Goal: Task Accomplishment & Management: Manage account settings

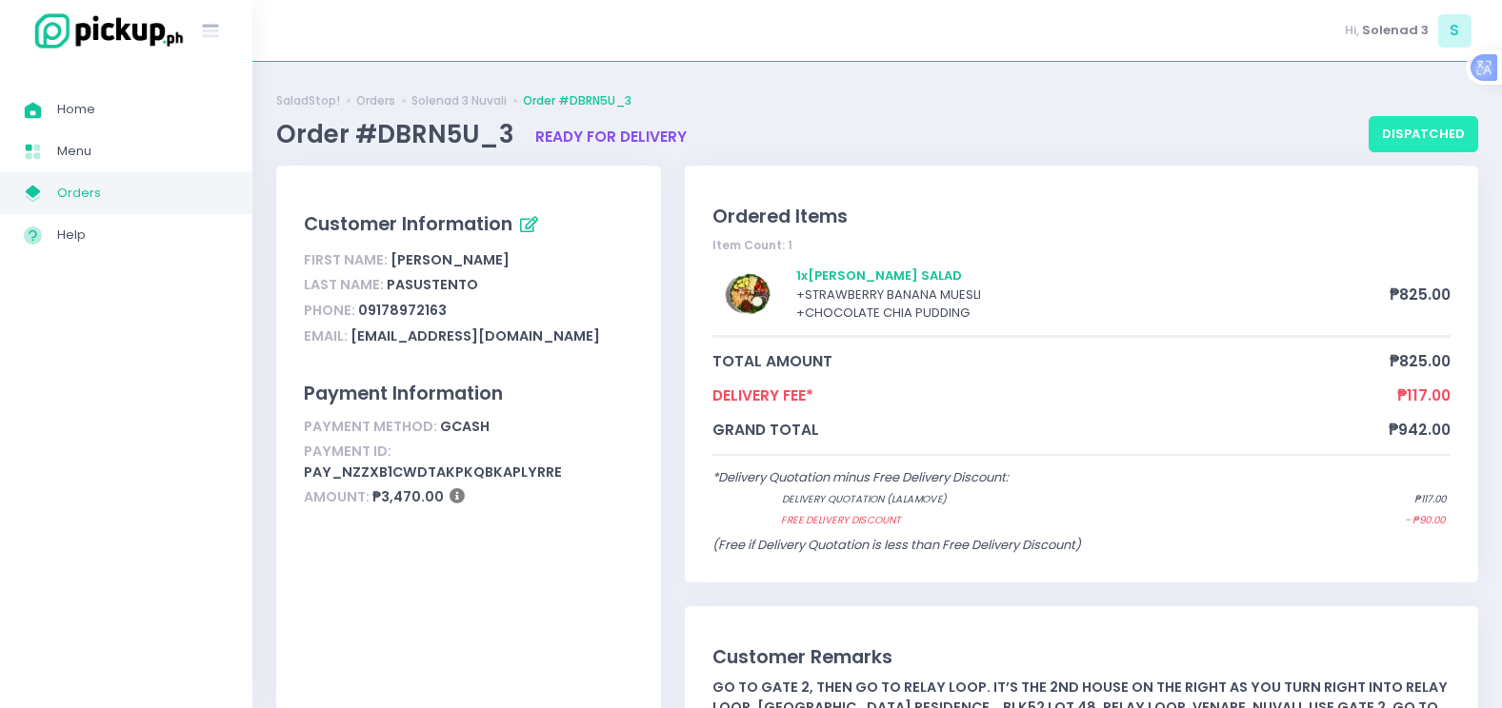
click at [1429, 126] on button "dispatched" at bounding box center [1422, 134] width 109 height 36
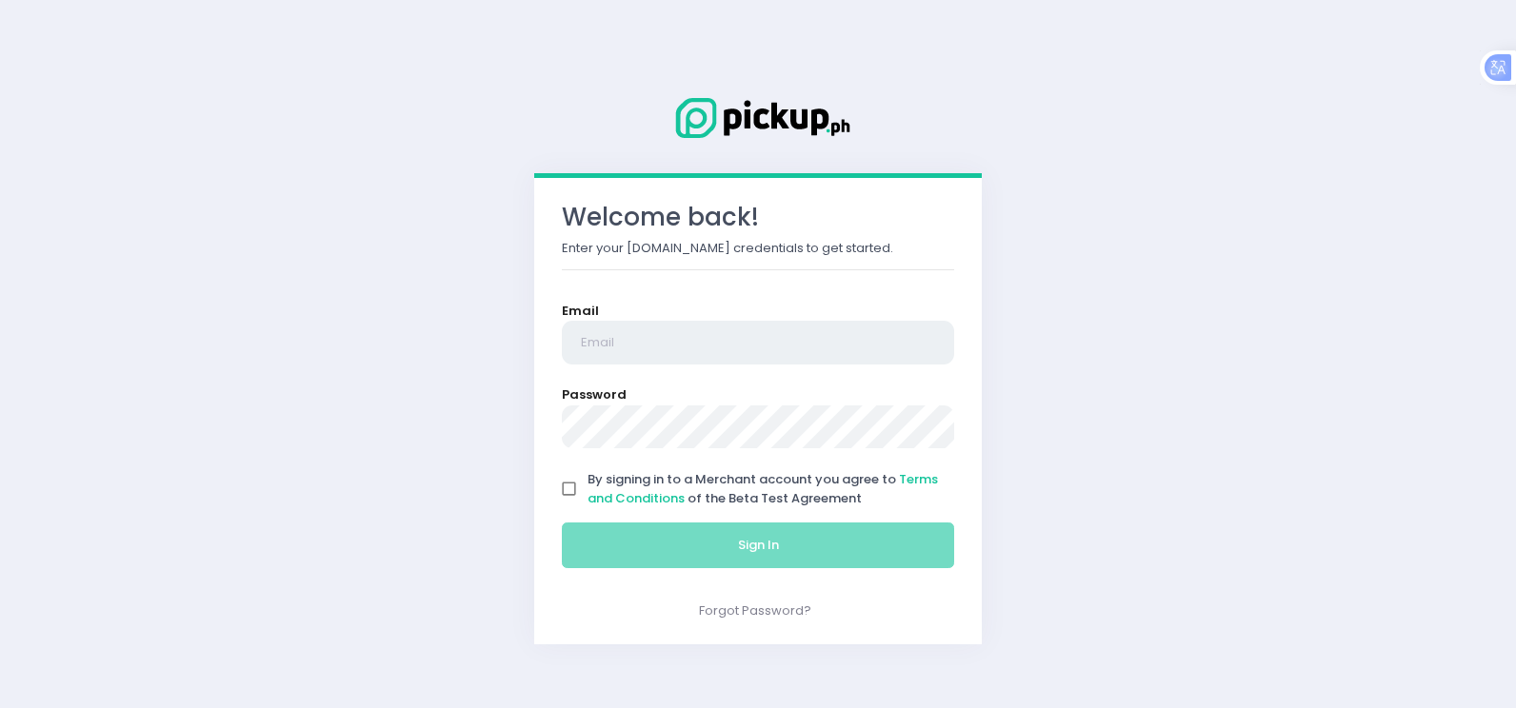
type input "[EMAIL_ADDRESS][DOMAIN_NAME]"
click at [569, 495] on input "By signing in to a Merchant account you agree to Terms and Conditions of the Be…" at bounding box center [569, 489] width 36 height 36
checkbox input "true"
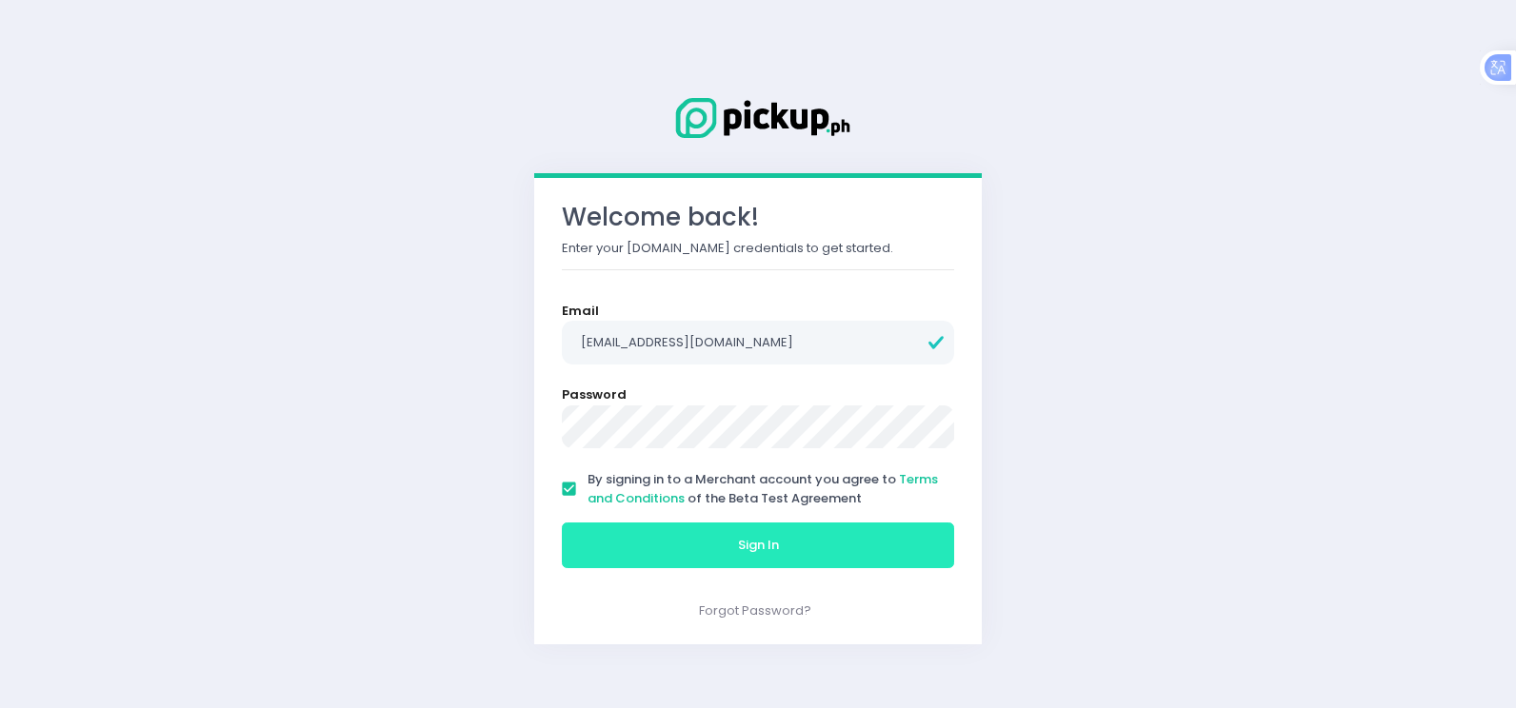
click at [746, 557] on button "Sign In" at bounding box center [758, 546] width 392 height 46
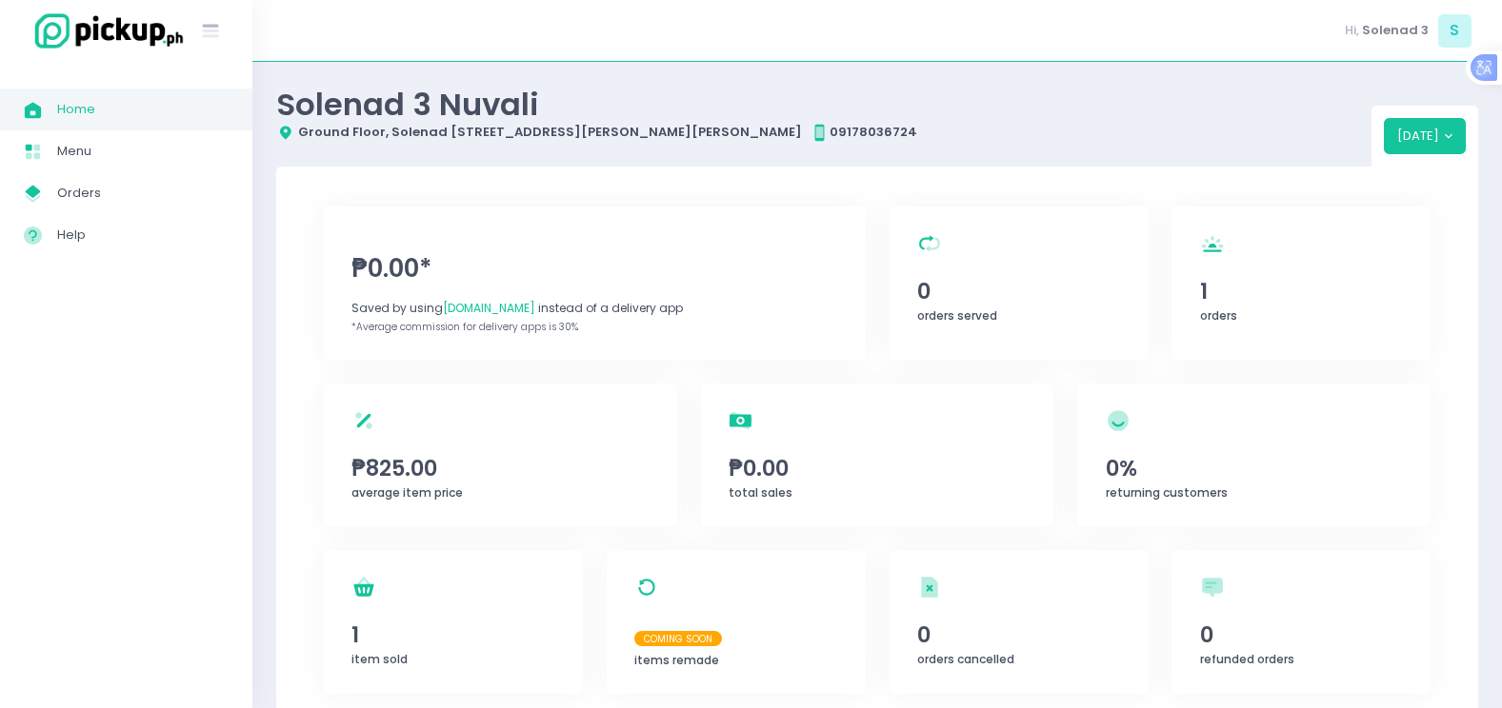
click at [745, 310] on div "Saved by using PickUp.ph instead of a delivery app" at bounding box center [594, 308] width 486 height 17
click at [90, 197] on span "Orders" at bounding box center [142, 193] width 171 height 25
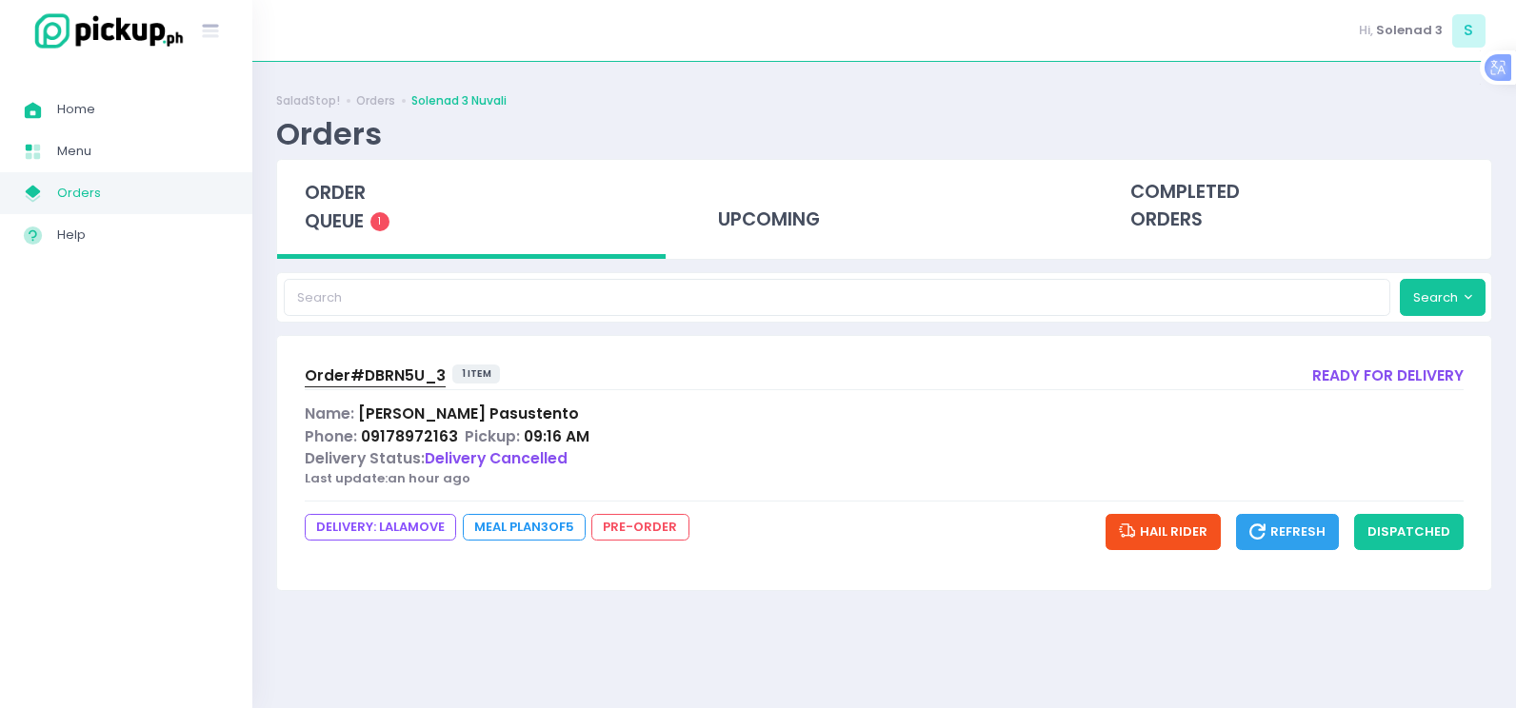
click at [348, 204] on span "order queue" at bounding box center [335, 207] width 61 height 54
click at [1398, 536] on button "dispatched" at bounding box center [1408, 532] width 109 height 36
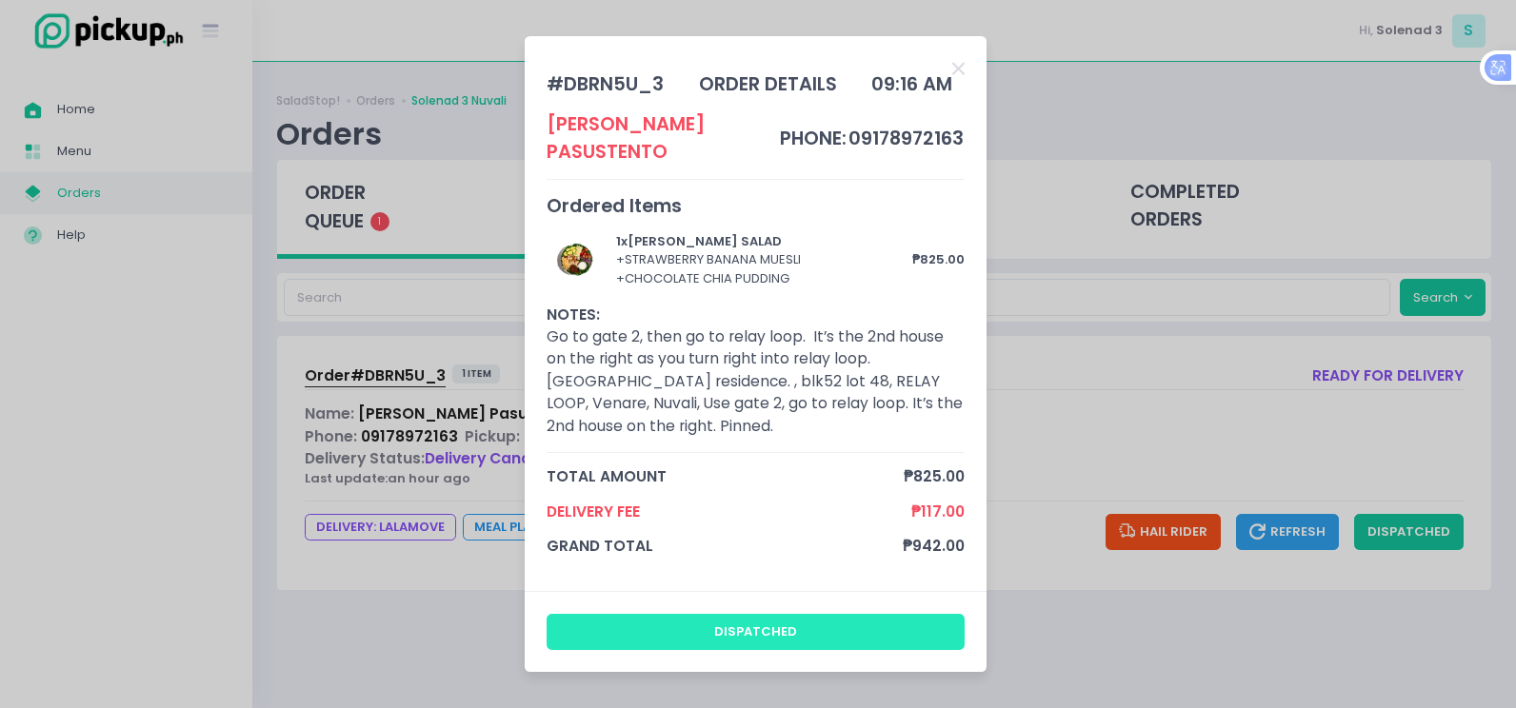
click at [819, 619] on button "dispatched" at bounding box center [756, 632] width 419 height 36
